Goal: Task Accomplishment & Management: Use online tool/utility

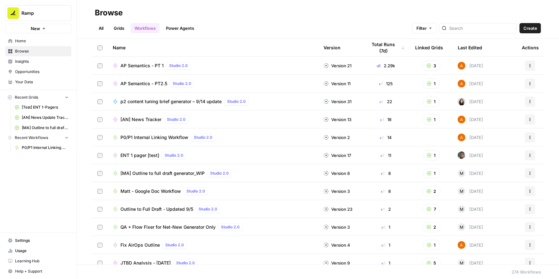
click at [143, 135] on span "P0/P1 Internal Linking Workflow" at bounding box center [154, 137] width 68 height 6
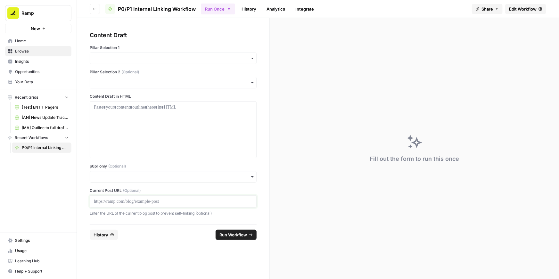
click at [109, 199] on p at bounding box center [173, 201] width 159 height 6
click at [110, 177] on input "p0p1 only (Optional)" at bounding box center [173, 177] width 159 height 6
click at [100, 193] on div "Yes" at bounding box center [173, 194] width 166 height 12
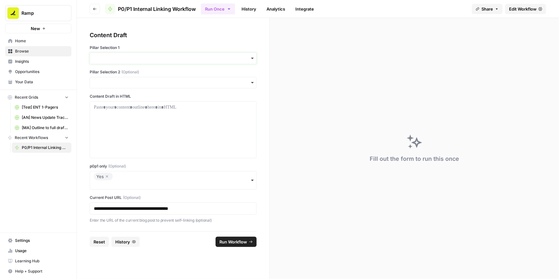
click at [156, 58] on input "Pillar Selection 1" at bounding box center [173, 58] width 159 height 6
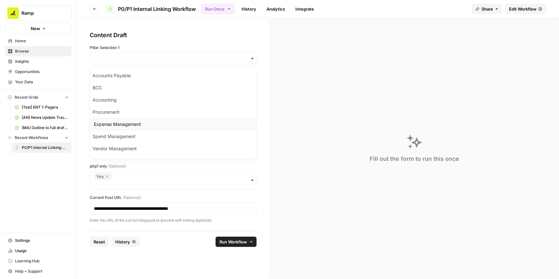
click at [103, 125] on div "Expense Management" at bounding box center [173, 124] width 166 height 12
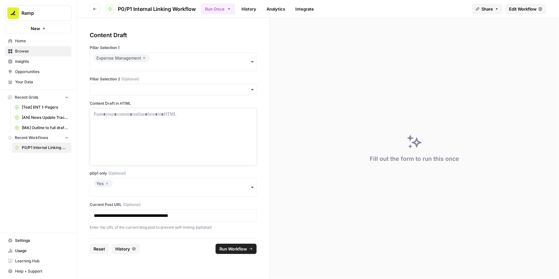
click at [103, 125] on div at bounding box center [173, 136] width 159 height 51
click at [161, 113] on p at bounding box center [173, 114] width 159 height 6
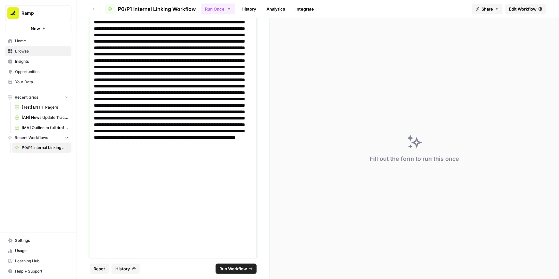
scroll to position [1588, 0]
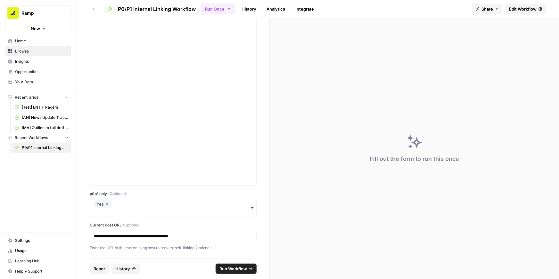
click at [238, 267] on span "Run Workflow" at bounding box center [233, 269] width 28 height 6
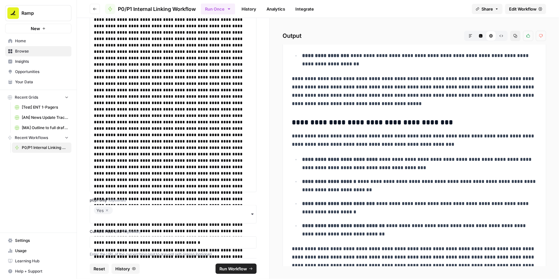
scroll to position [2144, 0]
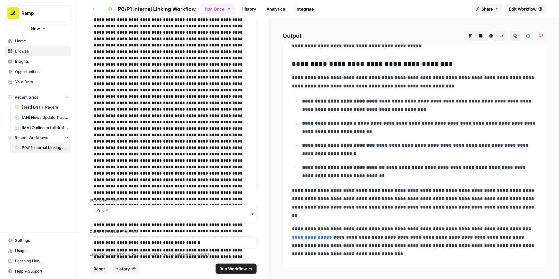
click at [515, 35] on icon "button" at bounding box center [515, 36] width 4 height 4
click at [106, 209] on icon "button" at bounding box center [107, 211] width 4 height 8
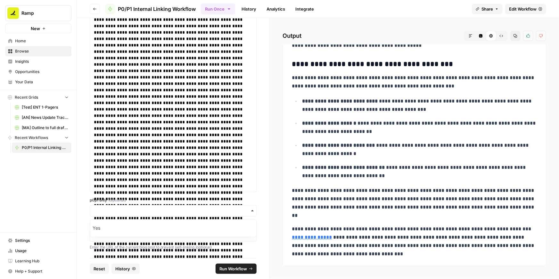
scroll to position [1587, 0]
click at [112, 209] on input "p0p1 only (Optional)" at bounding box center [173, 211] width 159 height 6
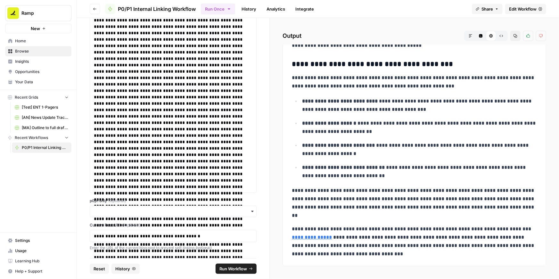
click at [132, 201] on label "p0p1 only (Optional)" at bounding box center [173, 201] width 167 height 6
click at [132, 208] on input "p0p1 only (Optional)" at bounding box center [173, 211] width 159 height 6
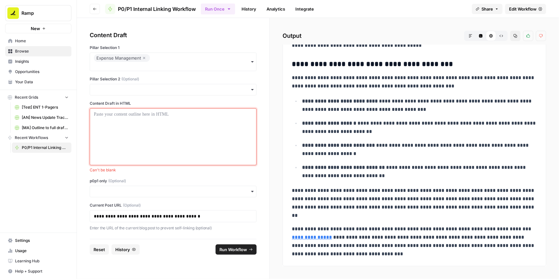
scroll to position [0, 0]
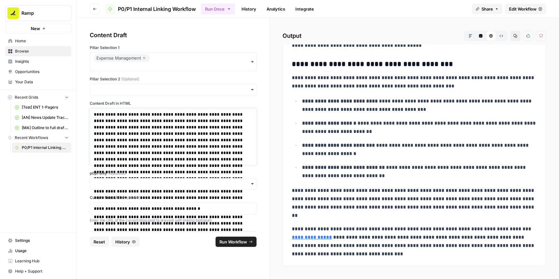
click at [118, 118] on p at bounding box center [173, 114] width 159 height 6
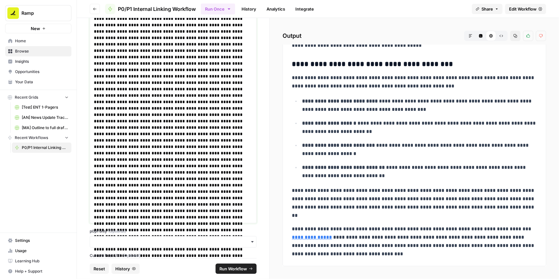
scroll to position [1593, 0]
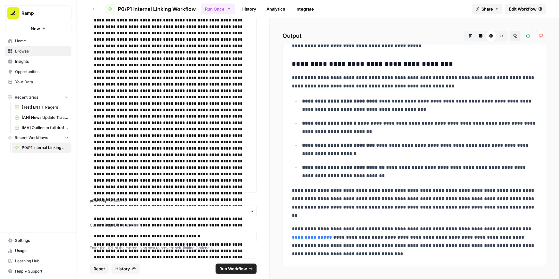
click at [236, 267] on span "Run Workflow" at bounding box center [233, 269] width 28 height 6
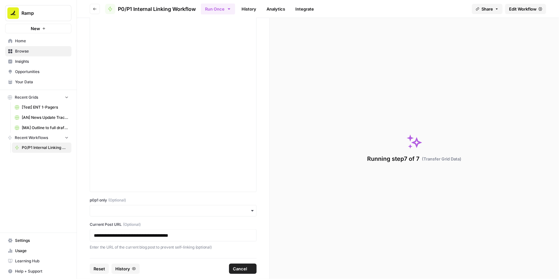
scroll to position [1587, 0]
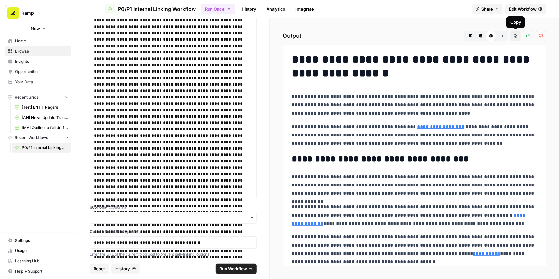
click at [516, 35] on icon "button" at bounding box center [516, 36] width 4 height 4
